Goal: Task Accomplishment & Management: Use online tool/utility

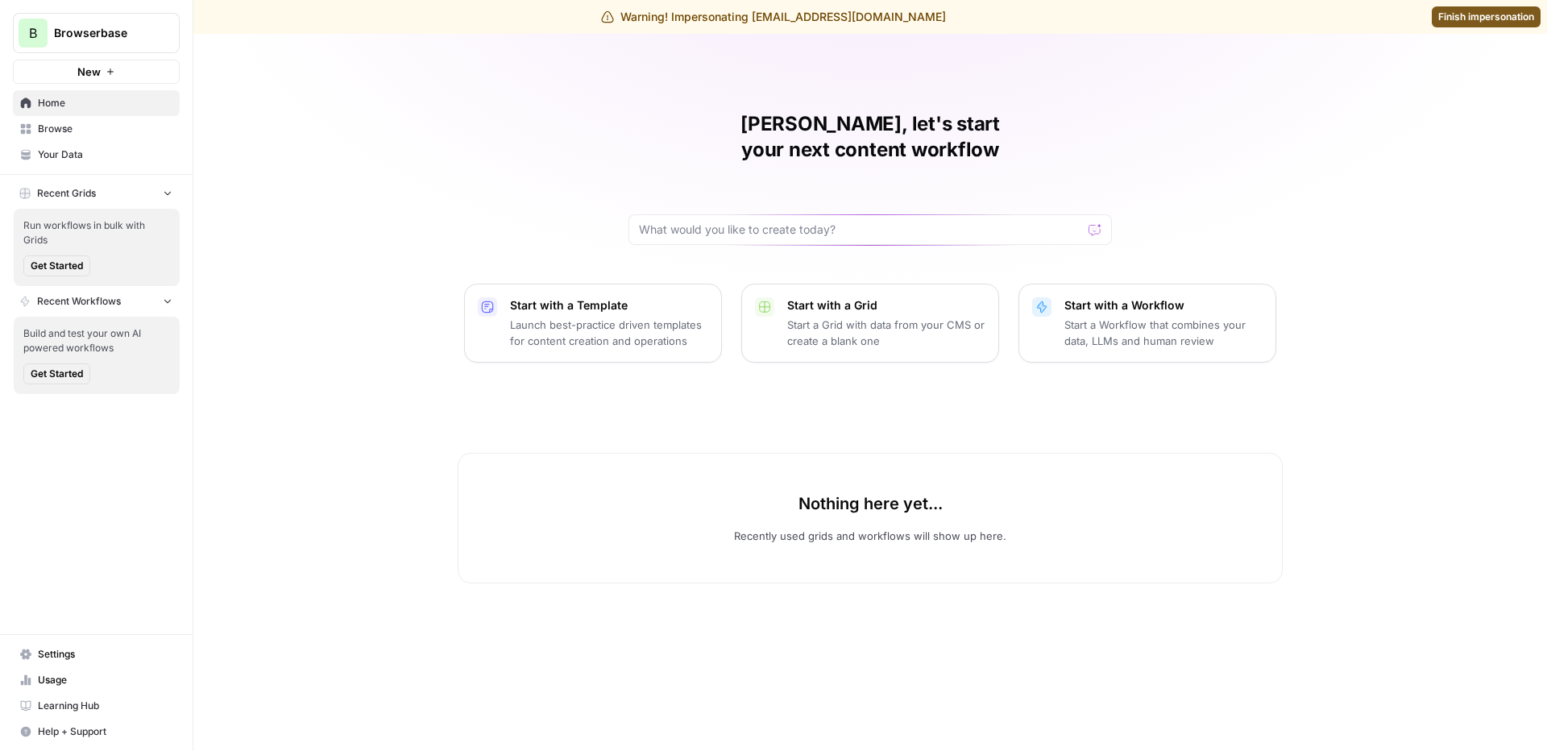
click at [93, 127] on span "Browse" at bounding box center [105, 129] width 135 height 15
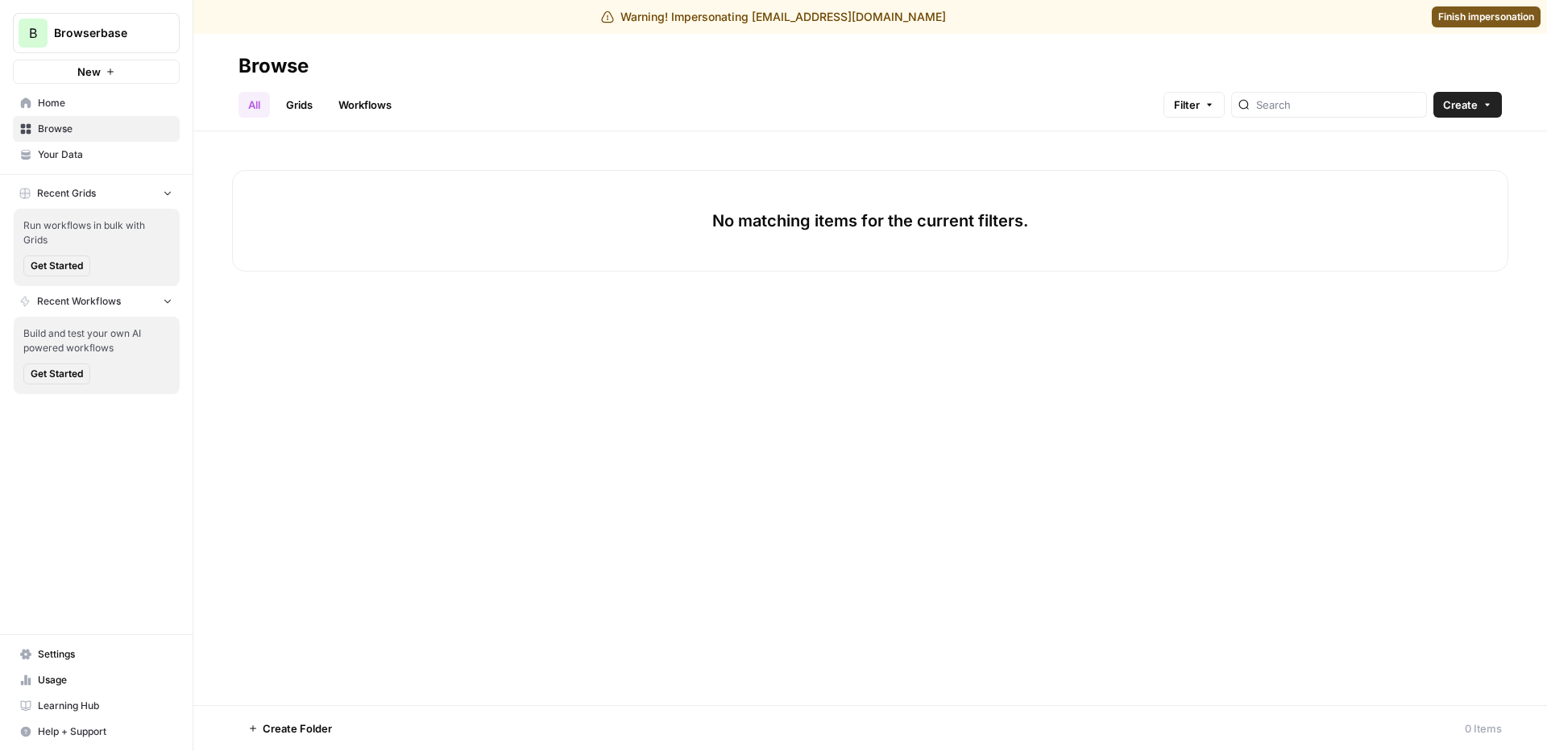
click at [93, 149] on span "Your Data" at bounding box center [105, 154] width 135 height 15
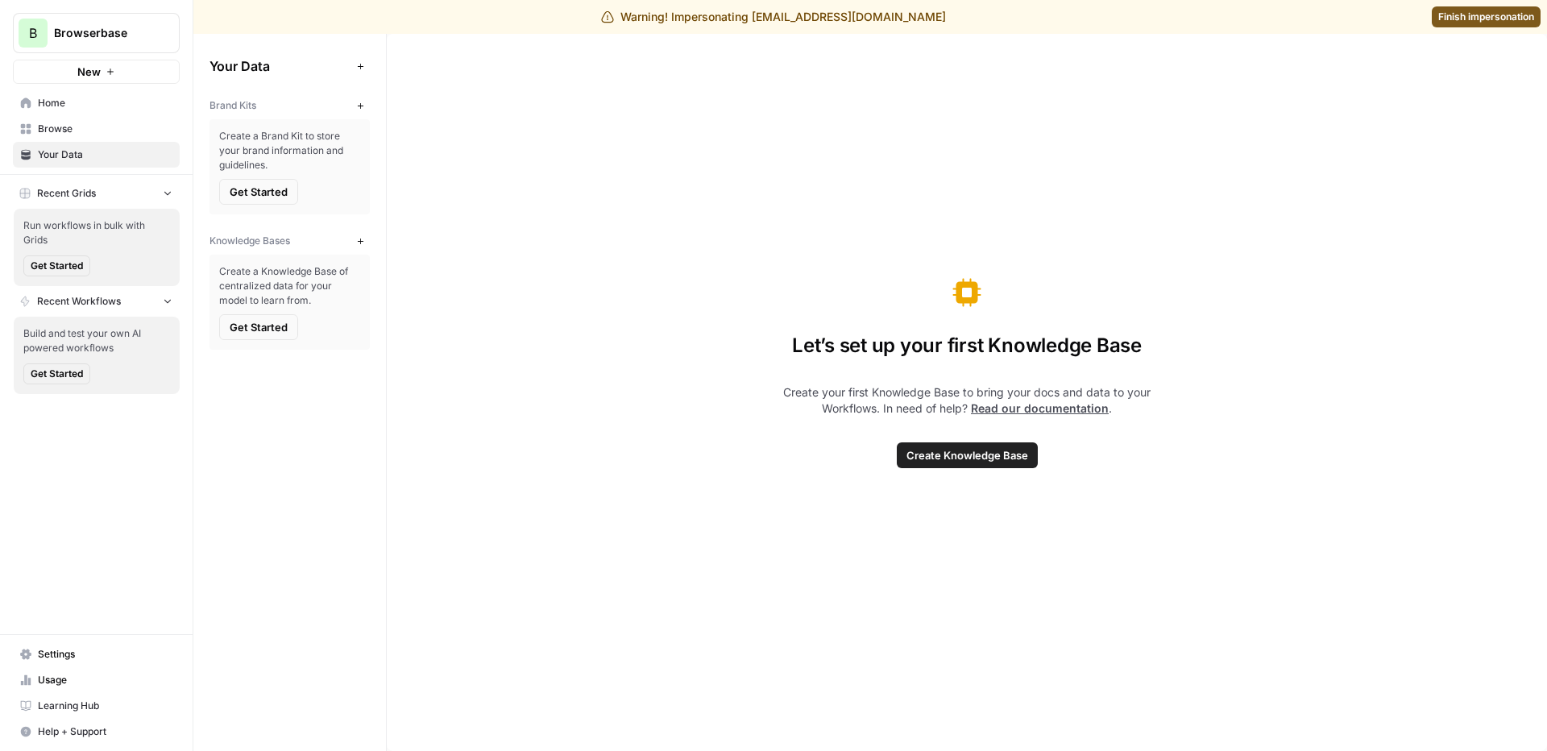
click at [359, 104] on icon "button" at bounding box center [360, 106] width 9 height 9
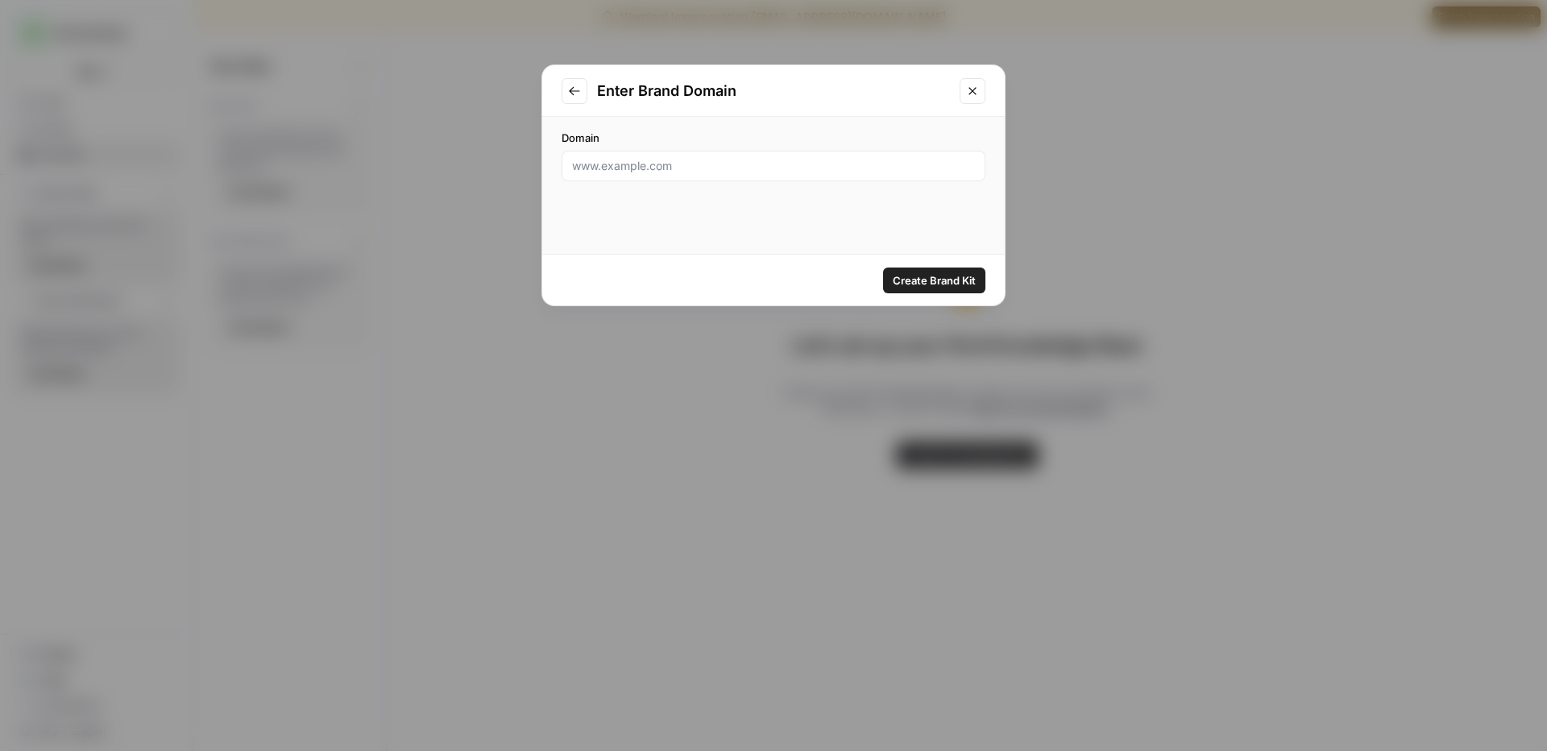
click at [738, 176] on div at bounding box center [774, 166] width 424 height 31
type input "[DOMAIN_NAME]"
click at [904, 297] on div "Create Brand Kit" at bounding box center [773, 280] width 463 height 51
click at [919, 272] on span "Create Brand Kit" at bounding box center [934, 280] width 83 height 16
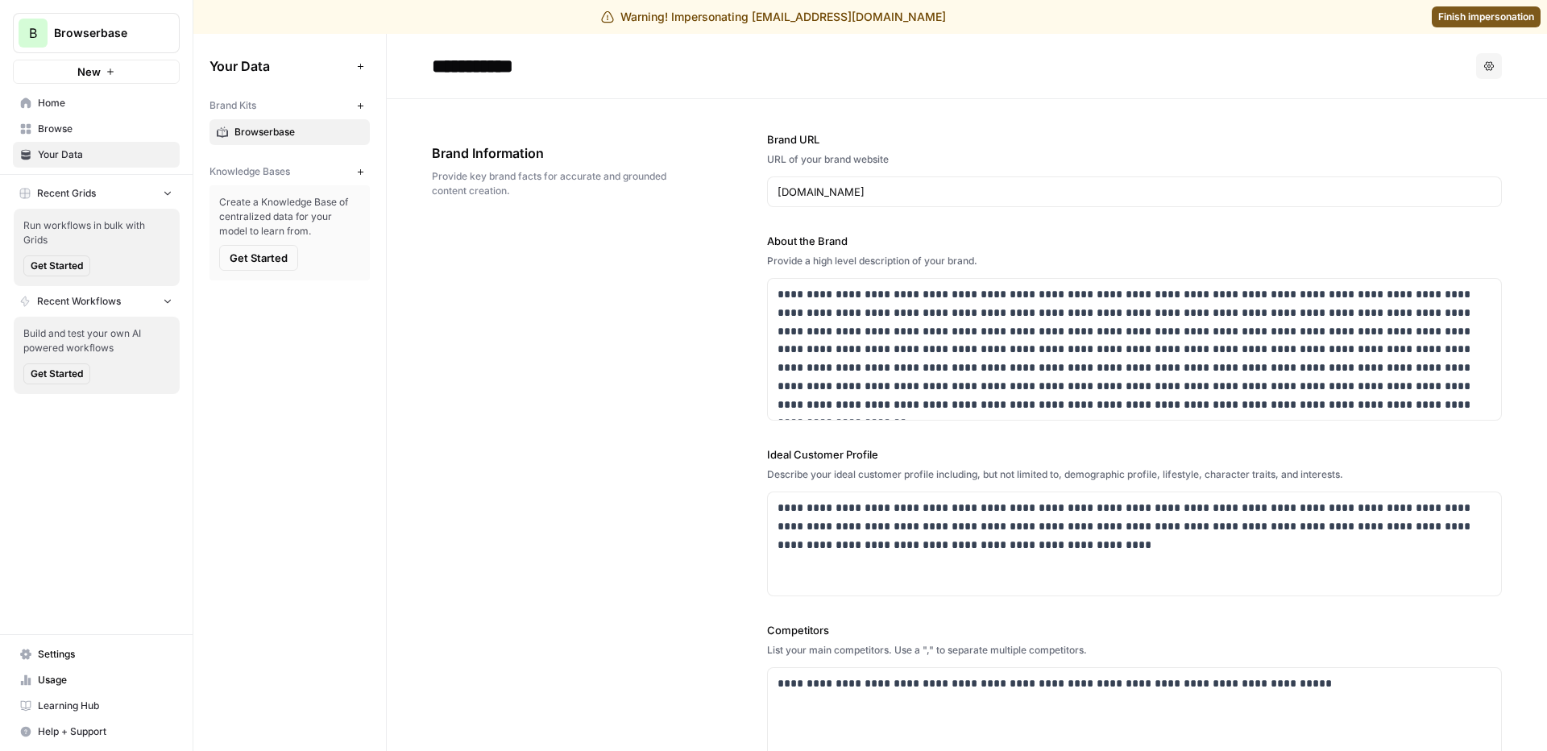
click at [71, 653] on span "Settings" at bounding box center [105, 654] width 135 height 15
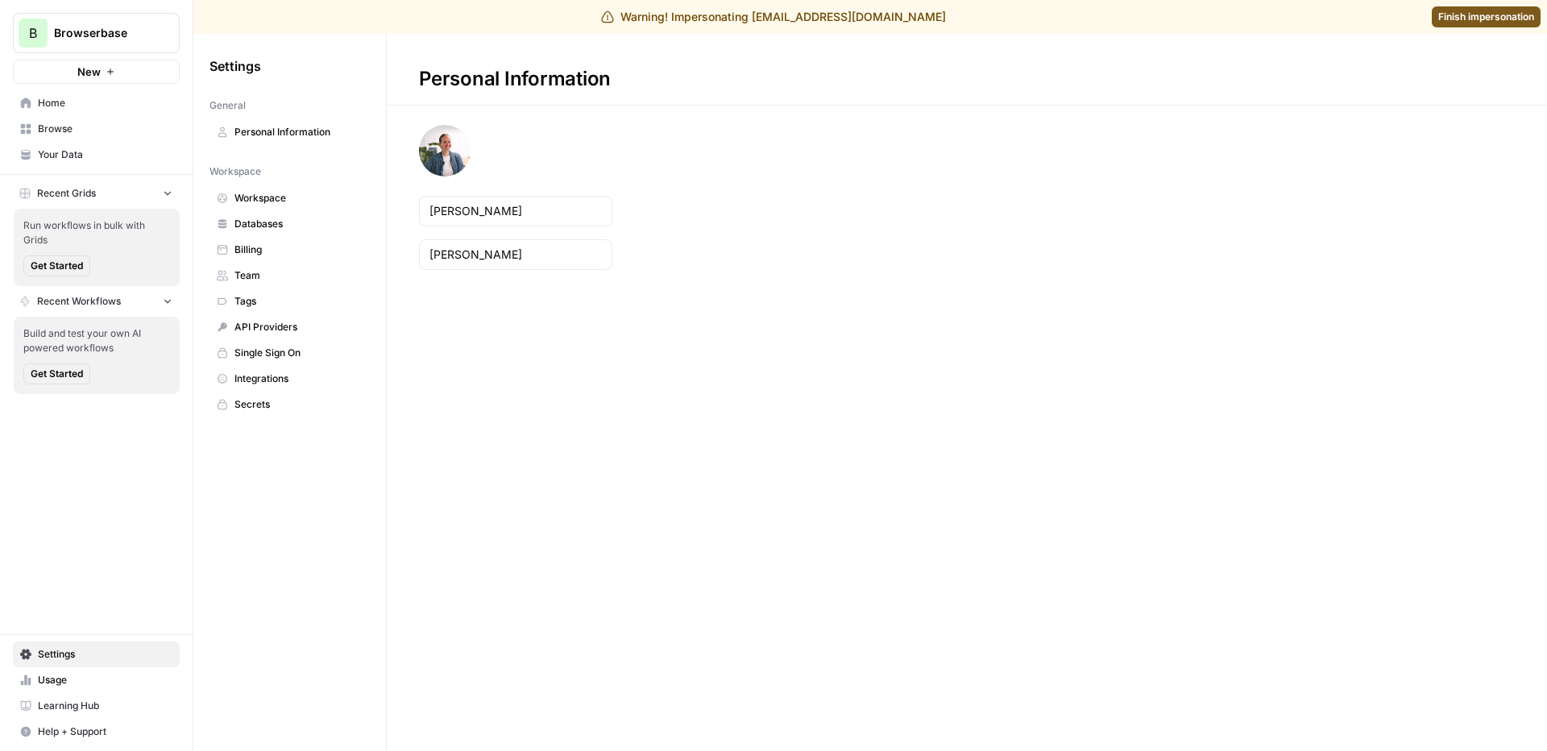
click at [312, 197] on span "Workspace" at bounding box center [299, 198] width 128 height 15
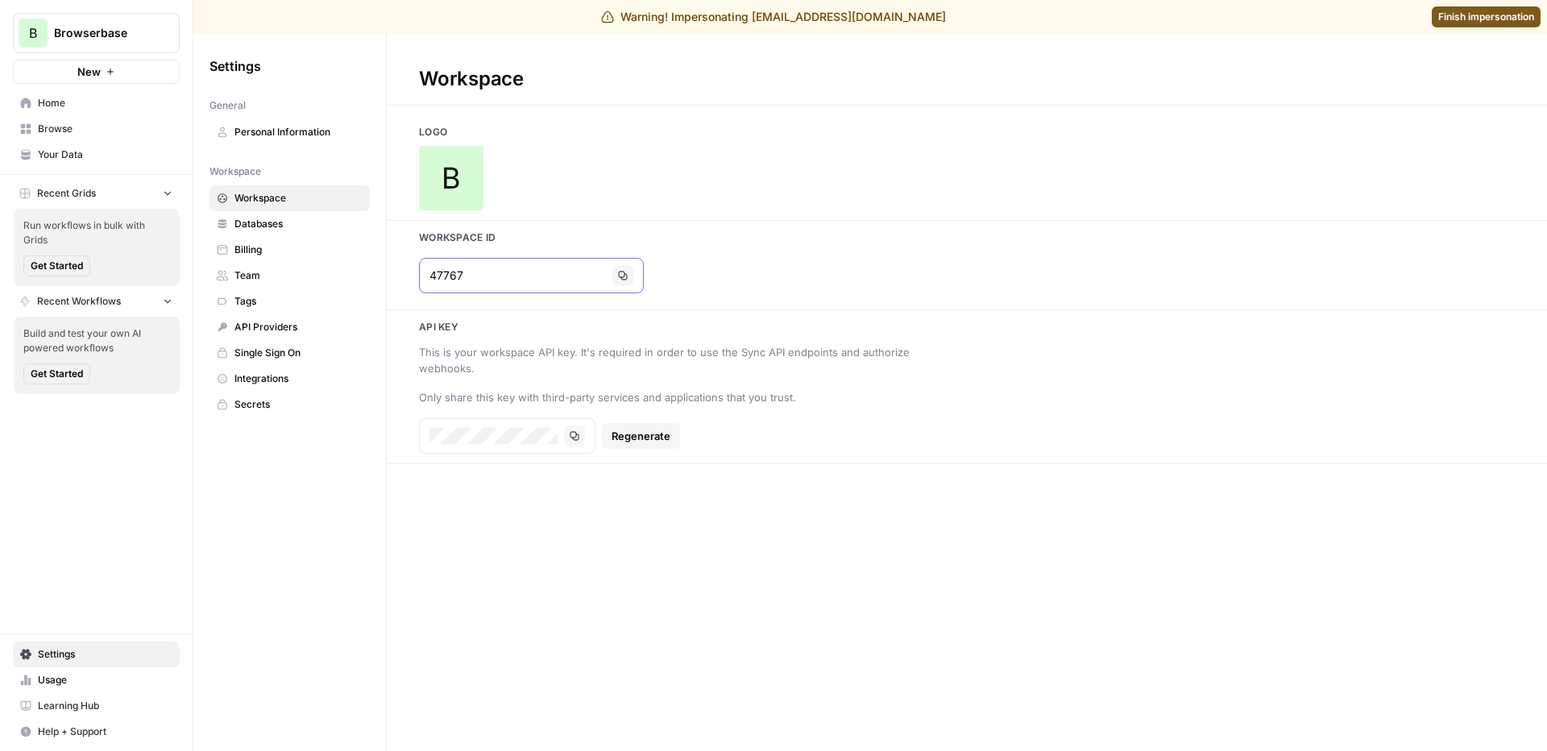
click at [619, 277] on icon "button" at bounding box center [623, 276] width 9 height 9
click at [1505, 19] on span "Finish impersonation" at bounding box center [1487, 17] width 96 height 15
